Goal: Find specific page/section

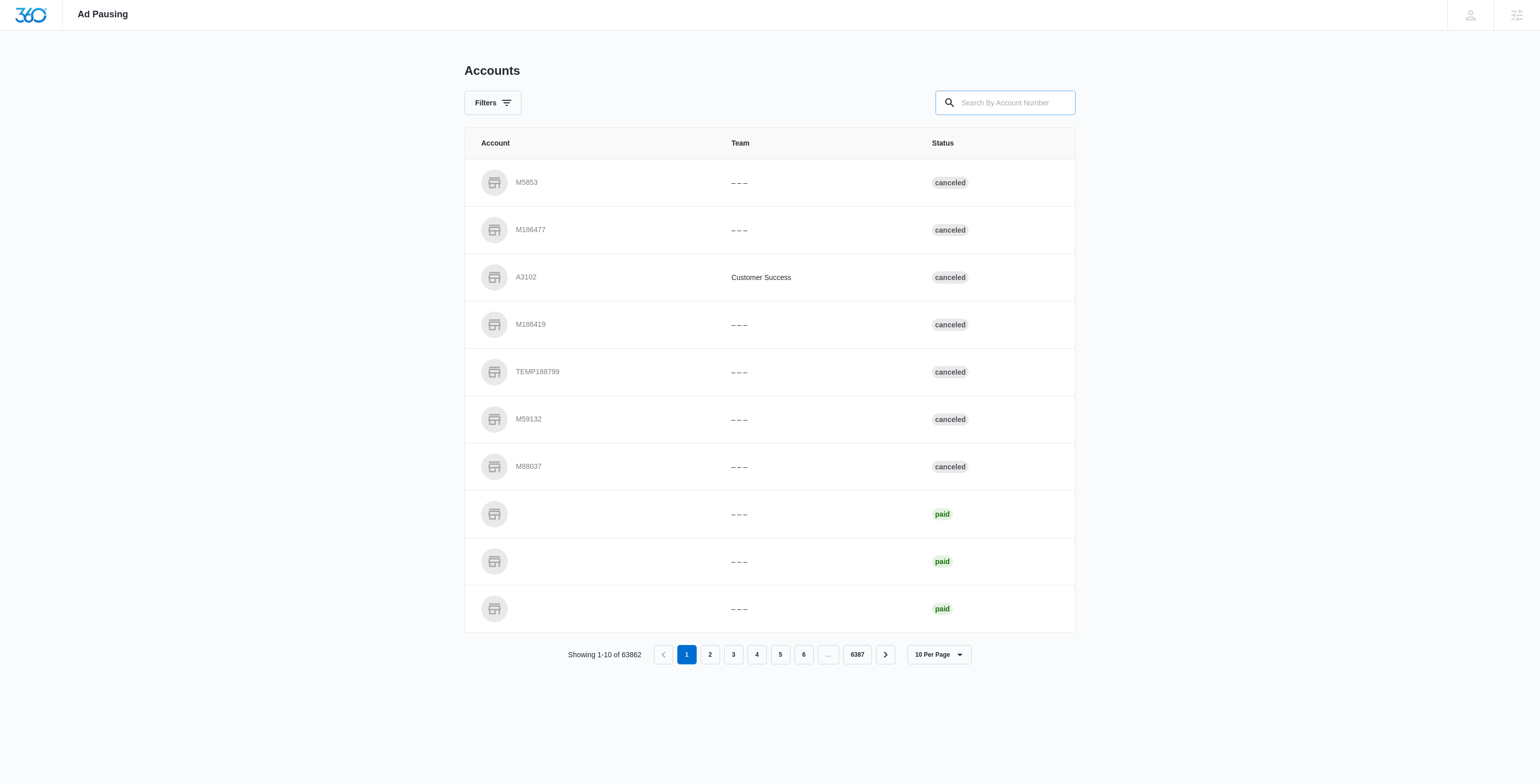
click at [997, 102] on input "text" at bounding box center [1006, 103] width 140 height 24
type input "M33694"
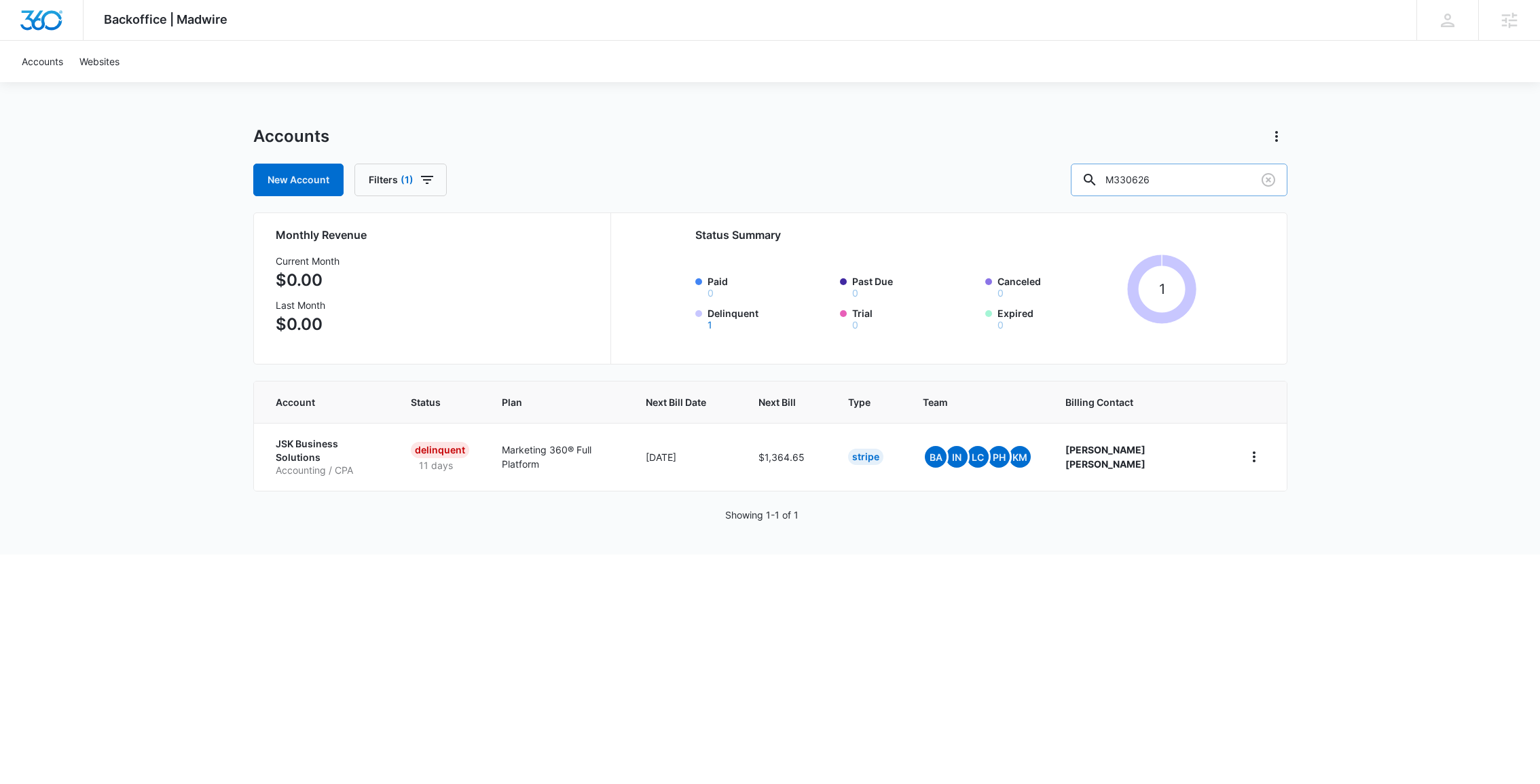
click at [1162, 176] on input "M330626" at bounding box center [1179, 179] width 217 height 33
type input "M333694"
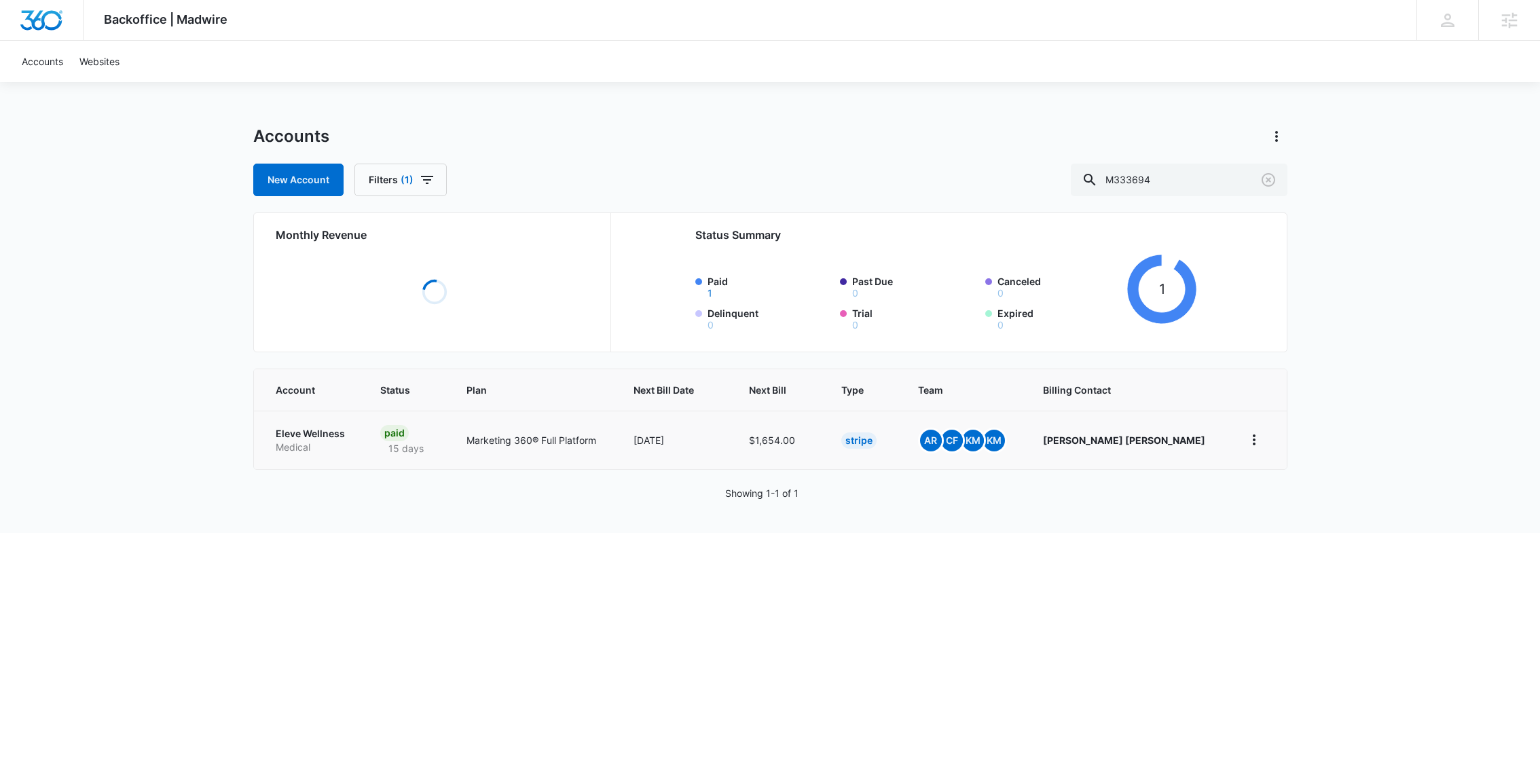
click at [312, 433] on p "Eleve Wellness" at bounding box center [312, 433] width 72 height 14
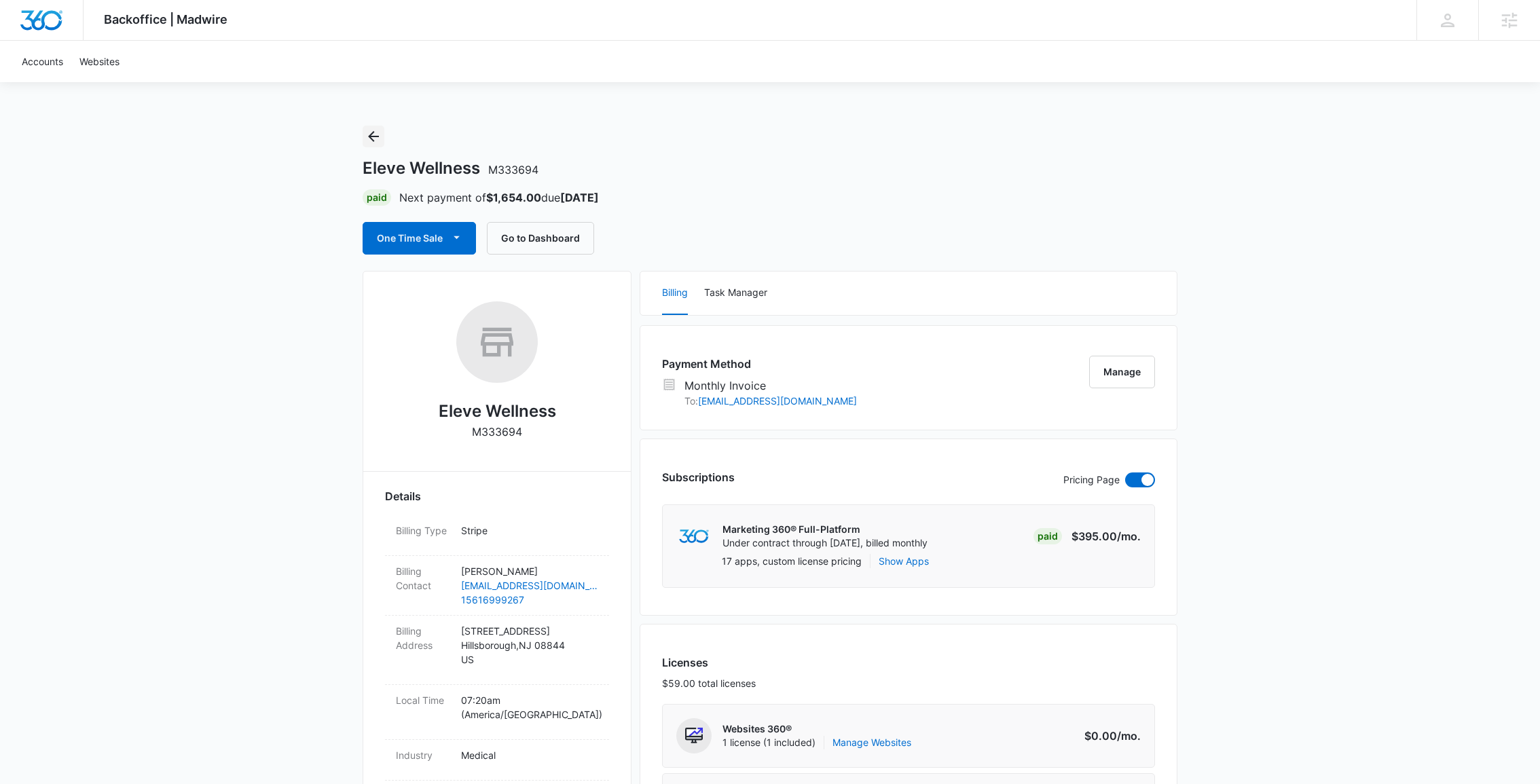
click at [376, 143] on icon "Back" at bounding box center [373, 136] width 16 height 16
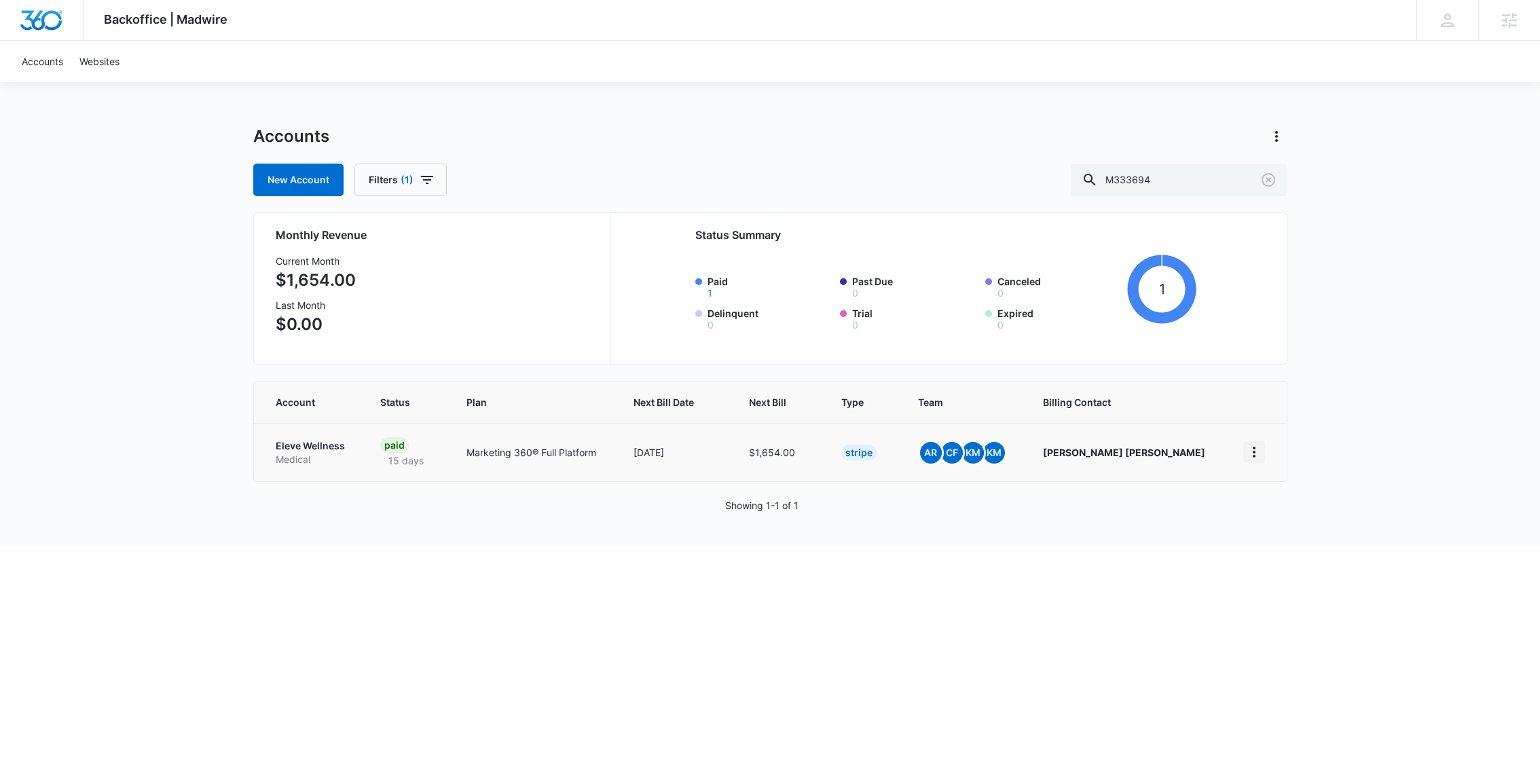
click at [1251, 453] on icon "home" at bounding box center [1254, 452] width 16 height 16
click at [1251, 453] on icon "home" at bounding box center [1254, 452] width 16 height 16
click at [63, 26] on div at bounding box center [41, 20] width 84 height 40
